Goal: Transaction & Acquisition: Download file/media

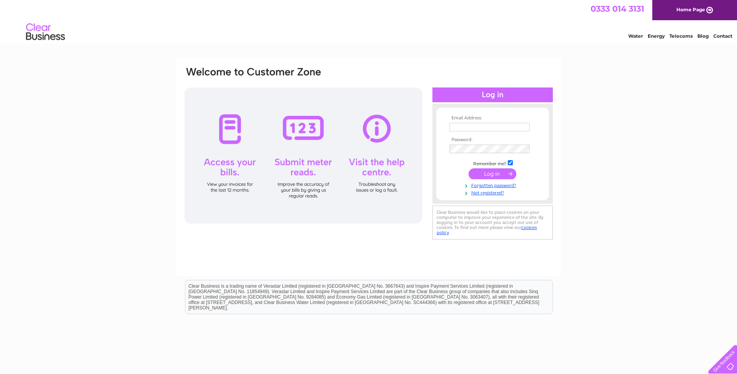
click at [490, 123] on input "text" at bounding box center [489, 127] width 80 height 9
type input "sales@wheelracer.co.uk"
click at [468, 138] on th "Password:" at bounding box center [492, 140] width 90 height 5
click at [468, 169] on input "submit" at bounding box center [492, 174] width 48 height 11
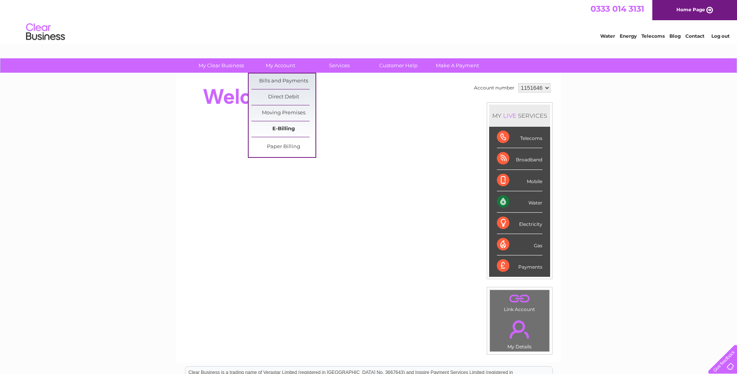
click at [288, 127] on link "E-Billing" at bounding box center [283, 129] width 64 height 16
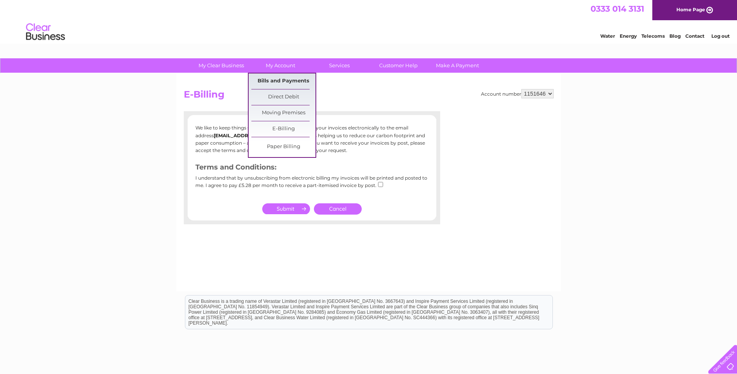
click at [283, 81] on link "Bills and Payments" at bounding box center [283, 81] width 64 height 16
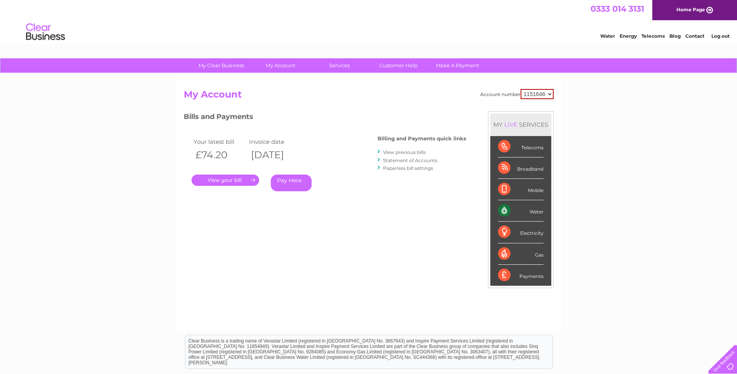
click at [419, 150] on link "View previous bills" at bounding box center [404, 152] width 43 height 6
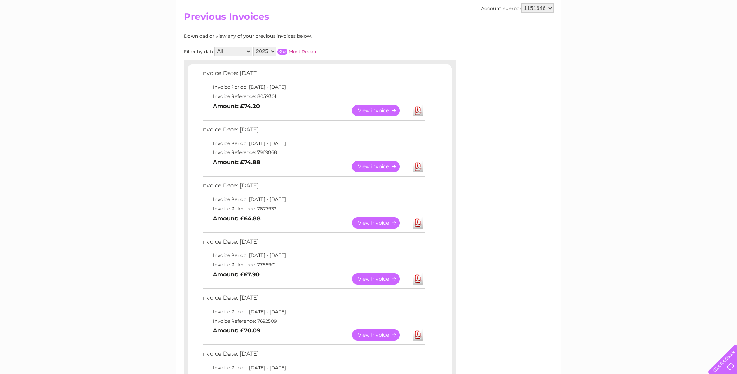
scroll to position [116, 0]
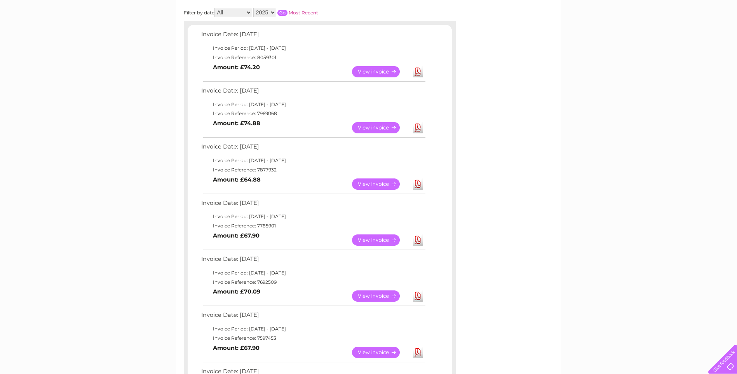
click at [419, 241] on link "Download" at bounding box center [418, 239] width 10 height 11
click at [416, 181] on link "Download" at bounding box center [418, 183] width 10 height 11
click at [420, 127] on link "Download" at bounding box center [418, 127] width 10 height 11
click at [417, 72] on link "Download" at bounding box center [418, 71] width 10 height 11
drag, startPoint x: 687, startPoint y: 1, endPoint x: 564, endPoint y: 29, distance: 126.2
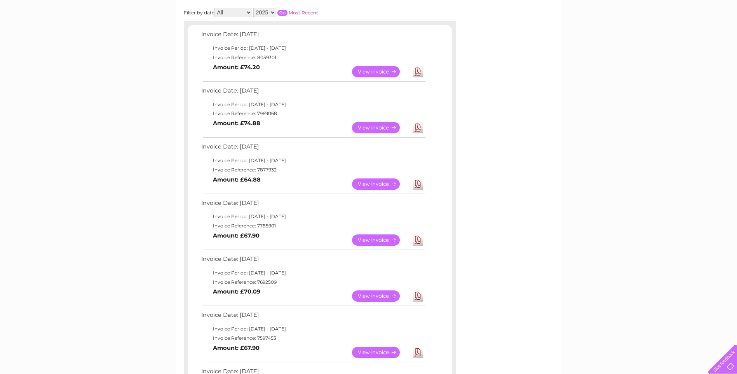
click at [564, 29] on div "My Clear Business Login Details My Details My Preferences Link Account My Accou…" at bounding box center [368, 322] width 737 height 761
